Goal: Check status: Check status

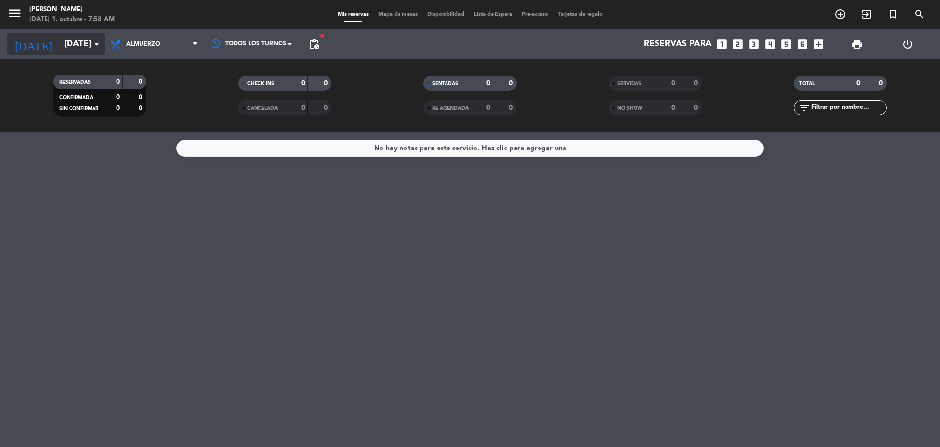
click at [79, 48] on input "[DATE]" at bounding box center [116, 44] width 114 height 20
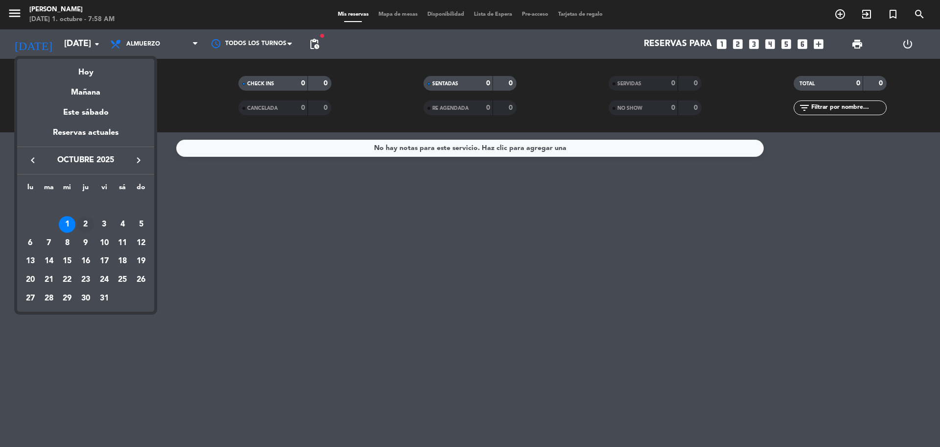
click at [88, 227] on div "2" at bounding box center [85, 224] width 17 height 17
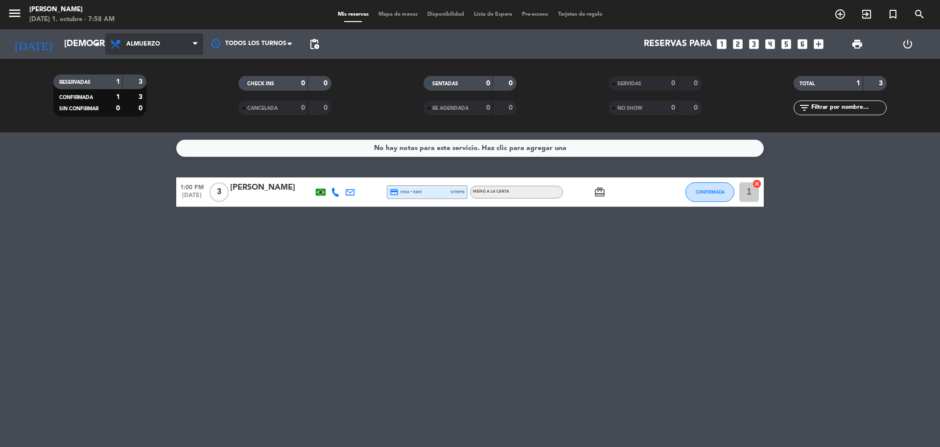
click at [182, 50] on span "Almuerzo" at bounding box center [154, 44] width 98 height 22
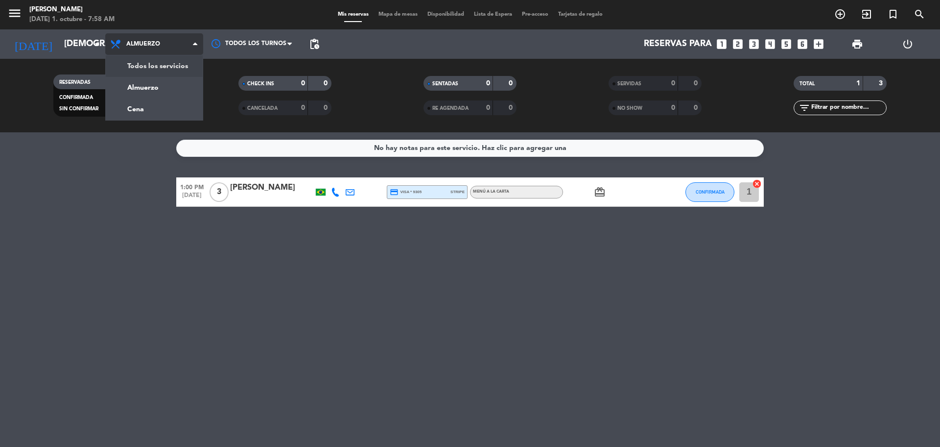
click at [182, 66] on div "menu [PERSON_NAME] [DATE] 1. octubre - 7:58 AM Mis reservas Mapa de mesas Dispo…" at bounding box center [470, 66] width 940 height 132
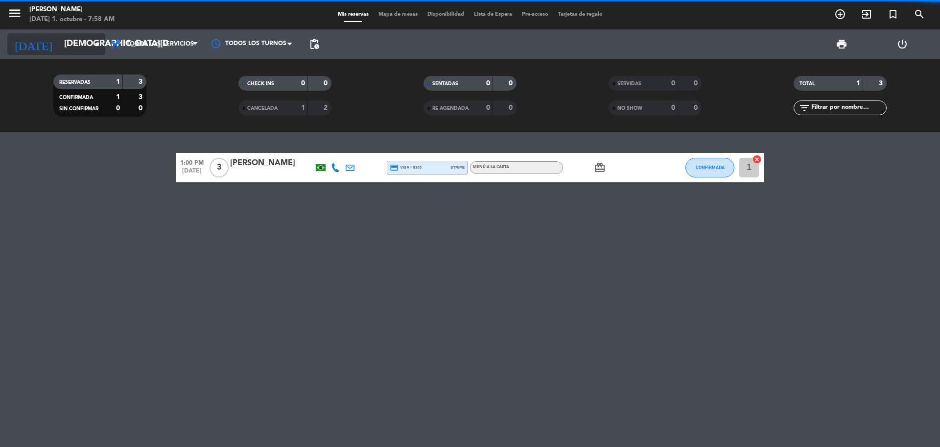
click at [78, 48] on input "[DEMOGRAPHIC_DATA][DATE]" at bounding box center [116, 44] width 114 height 20
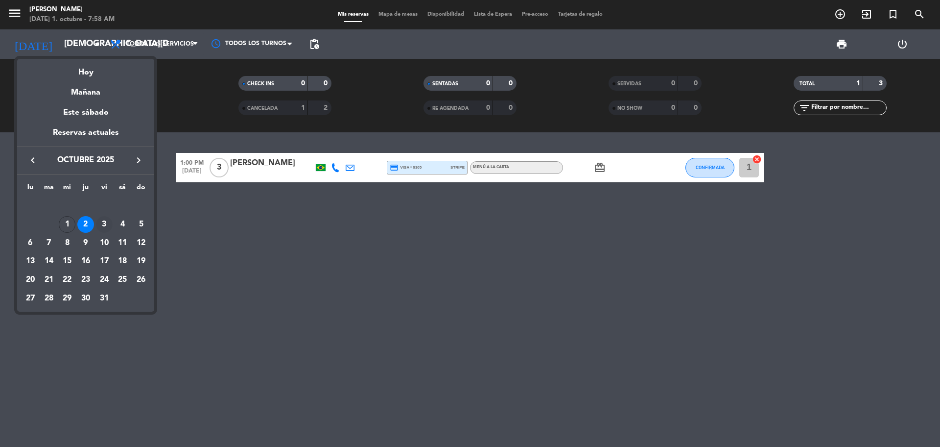
click at [97, 226] on div "3" at bounding box center [104, 224] width 17 height 17
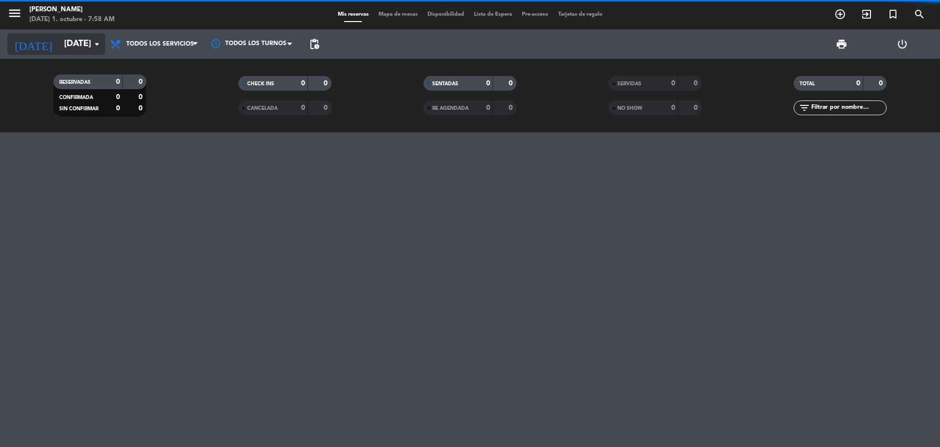
click at [74, 41] on input "[DATE]" at bounding box center [116, 44] width 114 height 20
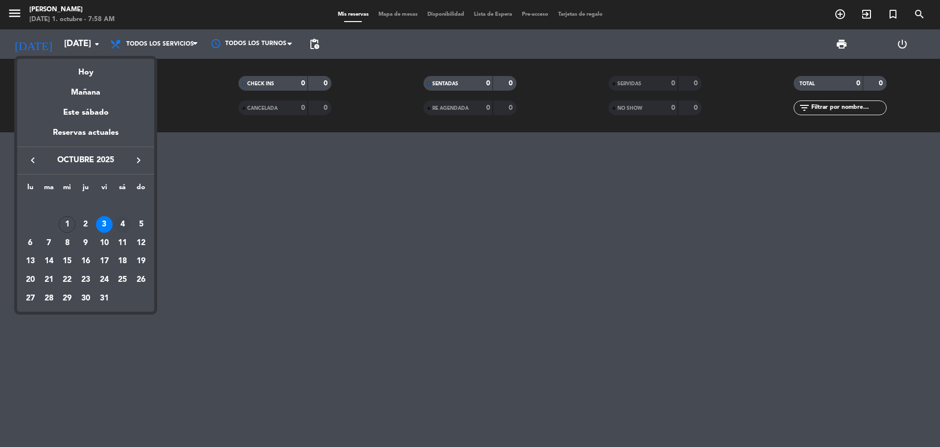
click at [123, 224] on div "4" at bounding box center [122, 224] width 17 height 17
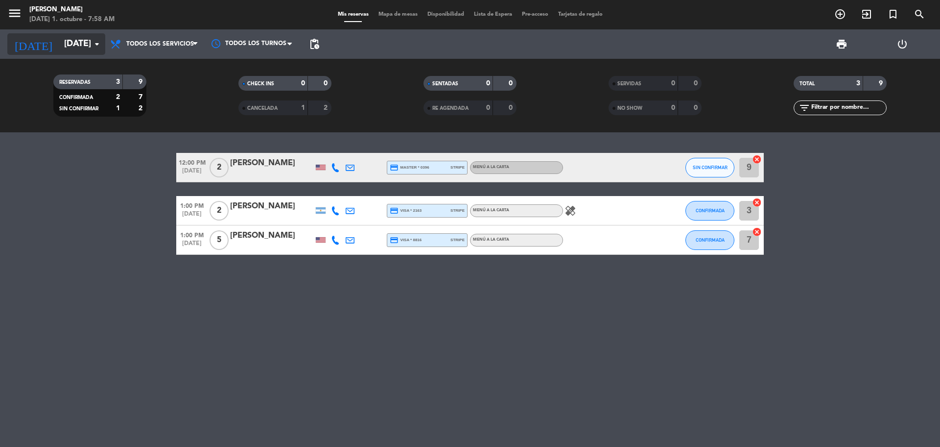
click at [87, 45] on input "[DATE]" at bounding box center [116, 44] width 114 height 20
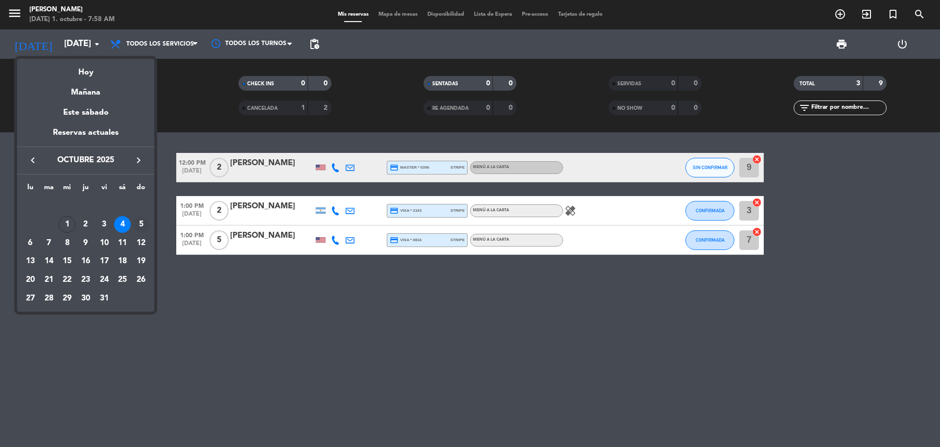
click at [138, 221] on div "5" at bounding box center [141, 224] width 17 height 17
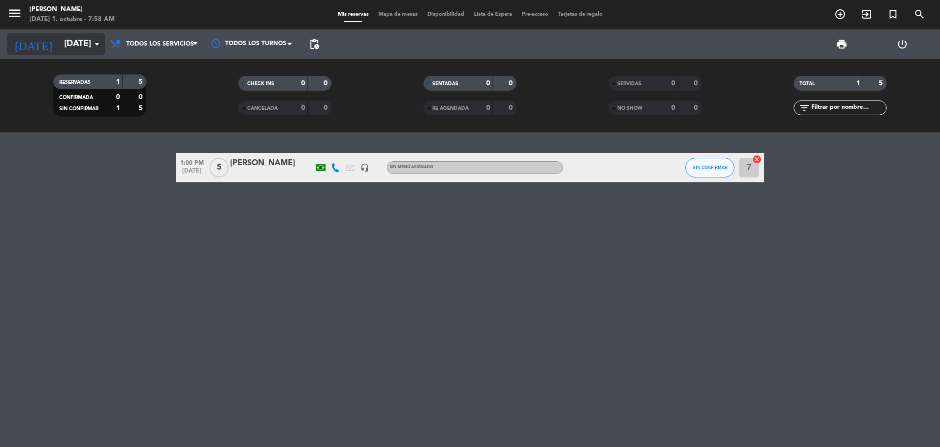
click at [59, 48] on input "[DATE]" at bounding box center [116, 44] width 114 height 20
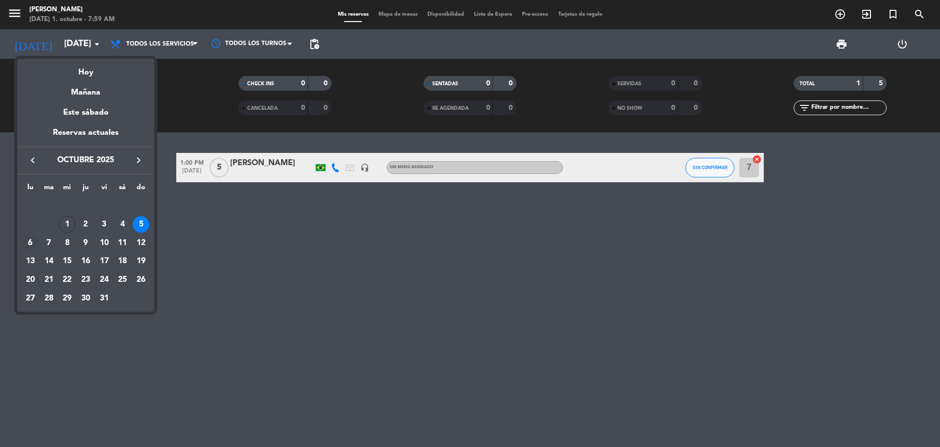
click at [29, 247] on div "6" at bounding box center [30, 243] width 17 height 17
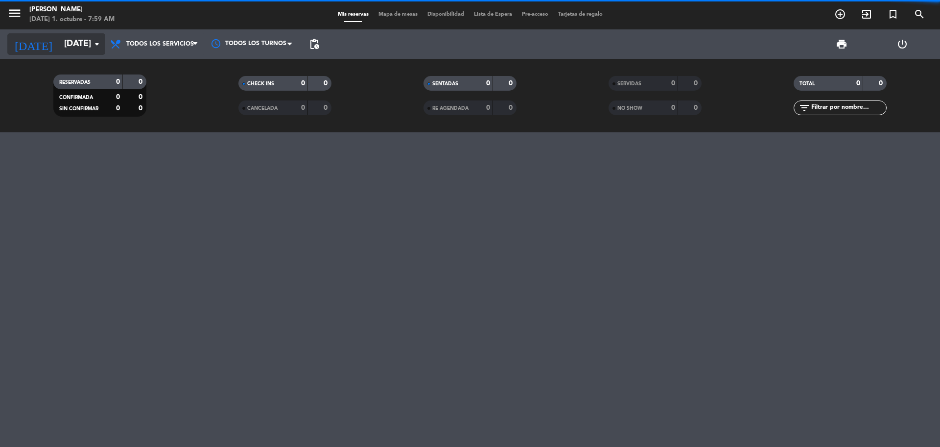
drag, startPoint x: 52, startPoint y: 43, endPoint x: 53, endPoint y: 49, distance: 6.1
click at [59, 49] on input "[DATE]" at bounding box center [116, 44] width 114 height 20
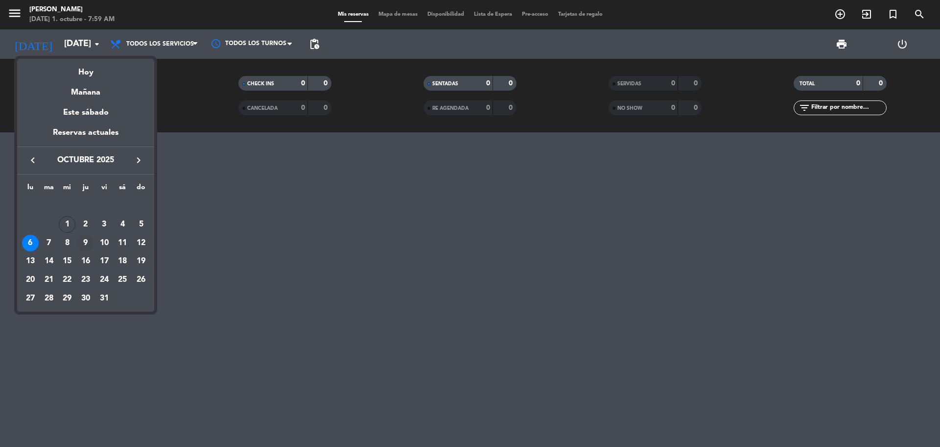
click at [83, 244] on div "9" at bounding box center [85, 243] width 17 height 17
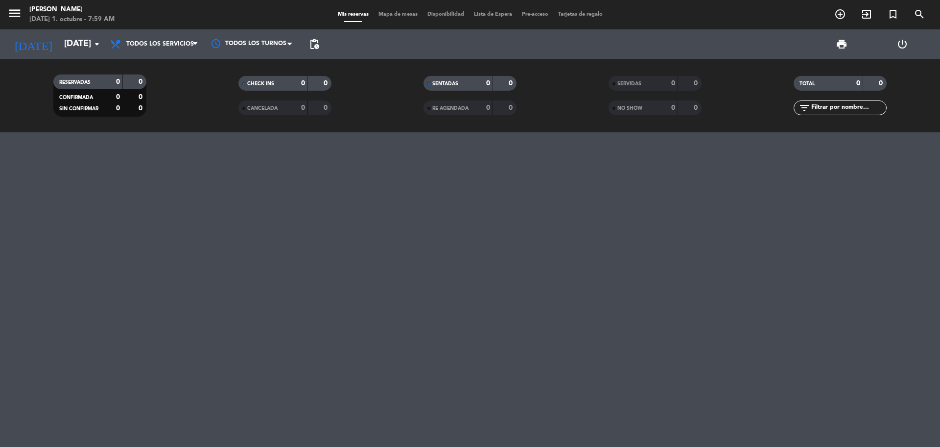
type input "[DEMOGRAPHIC_DATA][DATE]"
click at [69, 39] on input "[DEMOGRAPHIC_DATA][DATE]" at bounding box center [116, 44] width 114 height 20
